Goal: Information Seeking & Learning: Learn about a topic

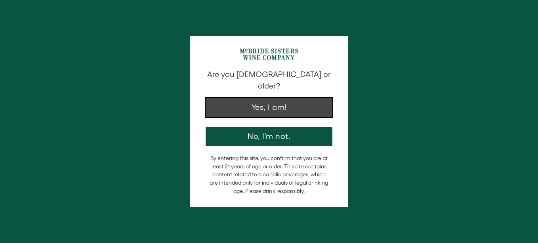
click at [289, 100] on button "Yes, I am!" at bounding box center [269, 107] width 127 height 19
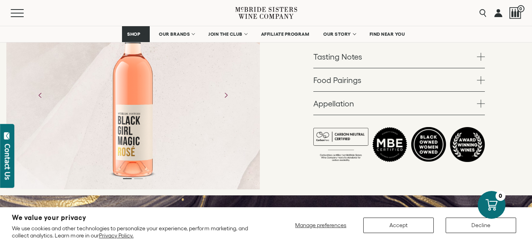
scroll to position [238, 0]
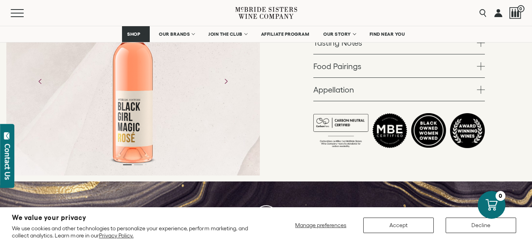
click at [485, 47] on span at bounding box center [481, 43] width 8 height 8
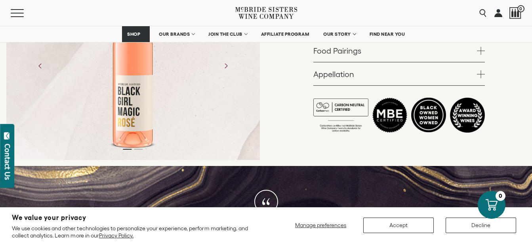
scroll to position [317, 0]
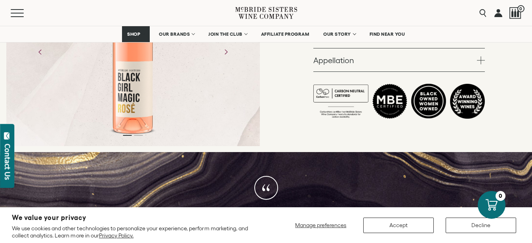
click at [485, 41] on span at bounding box center [481, 37] width 8 height 8
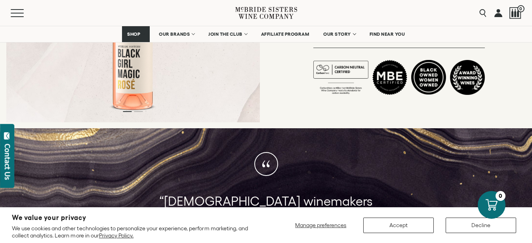
click at [485, 40] on span at bounding box center [481, 37] width 8 height 8
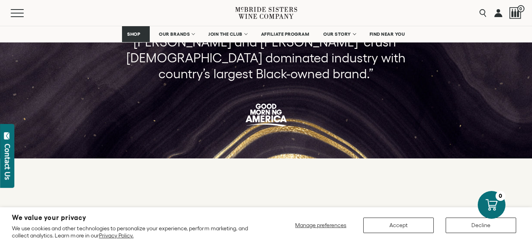
scroll to position [476, 0]
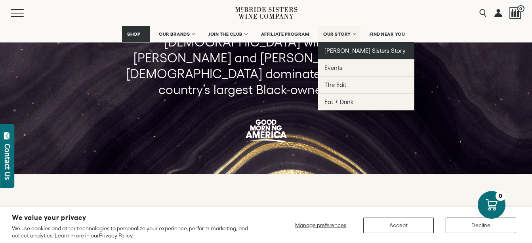
click at [354, 54] on span "[PERSON_NAME] Sisters Story" at bounding box center [365, 50] width 81 height 7
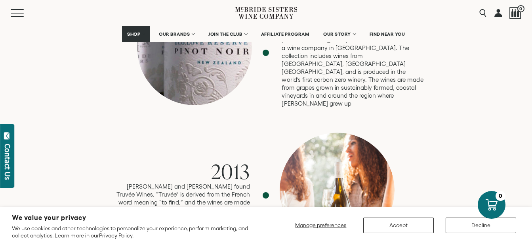
scroll to position [991, 0]
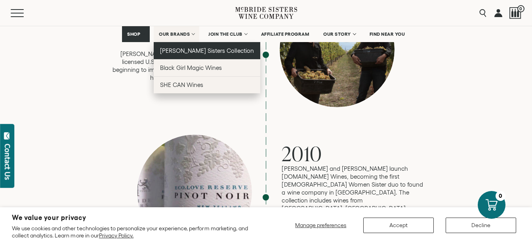
click at [189, 53] on span "[PERSON_NAME] Sisters Collection" at bounding box center [207, 50] width 94 height 7
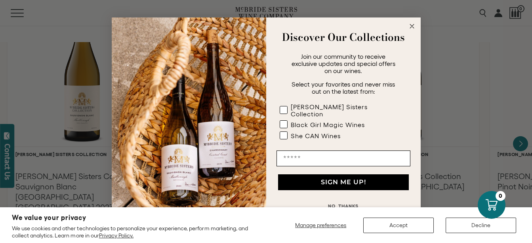
scroll to position [753, 0]
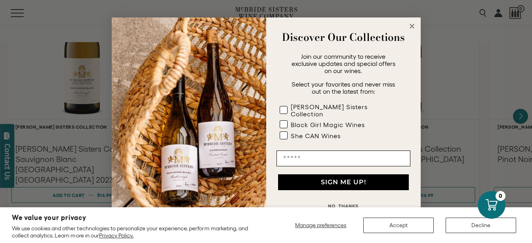
click at [339, 198] on button "NO, THANKS" at bounding box center [344, 206] width 134 height 16
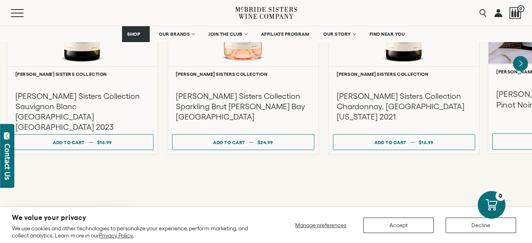
scroll to position [793, 0]
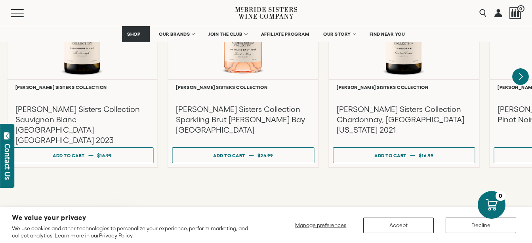
click at [516, 85] on icon "Next" at bounding box center [521, 76] width 17 height 17
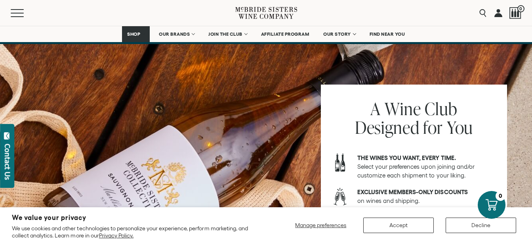
scroll to position [2934, 0]
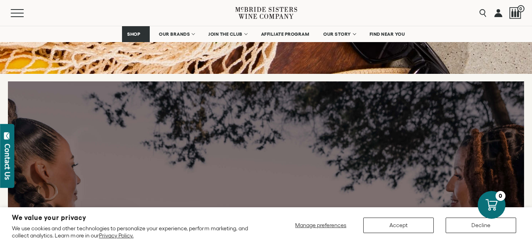
scroll to position [3211, 0]
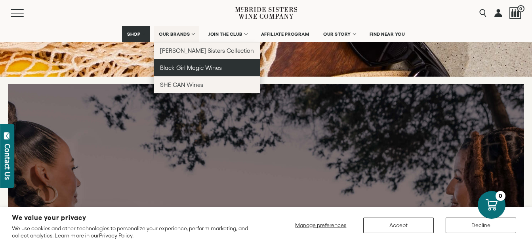
click at [180, 71] on span "Black Girl Magic Wines" at bounding box center [191, 67] width 62 height 7
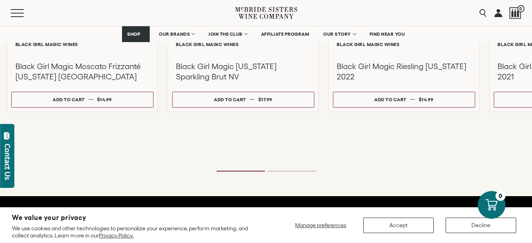
scroll to position [872, 0]
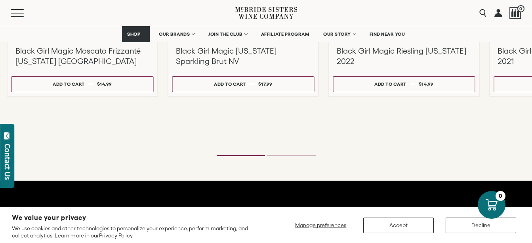
click at [519, 20] on icon "Next" at bounding box center [521, 12] width 17 height 17
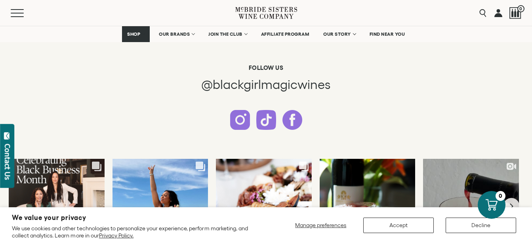
scroll to position [2062, 0]
